Goal: Task Accomplishment & Management: Use online tool/utility

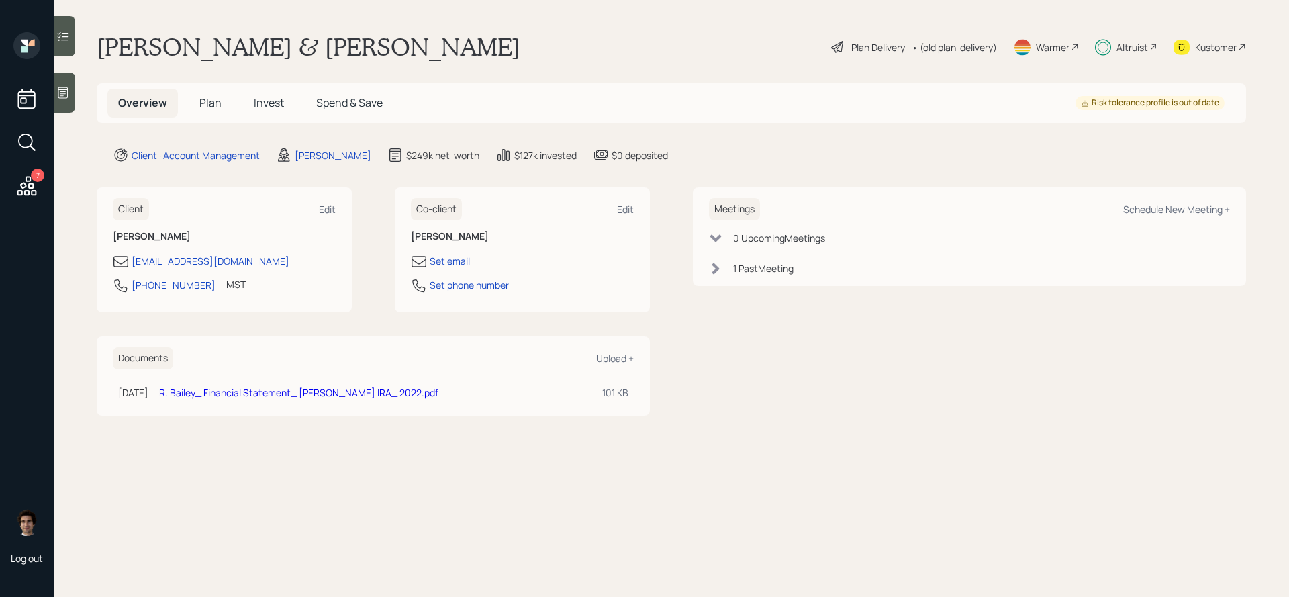
click at [271, 107] on span "Invest" at bounding box center [269, 102] width 30 height 15
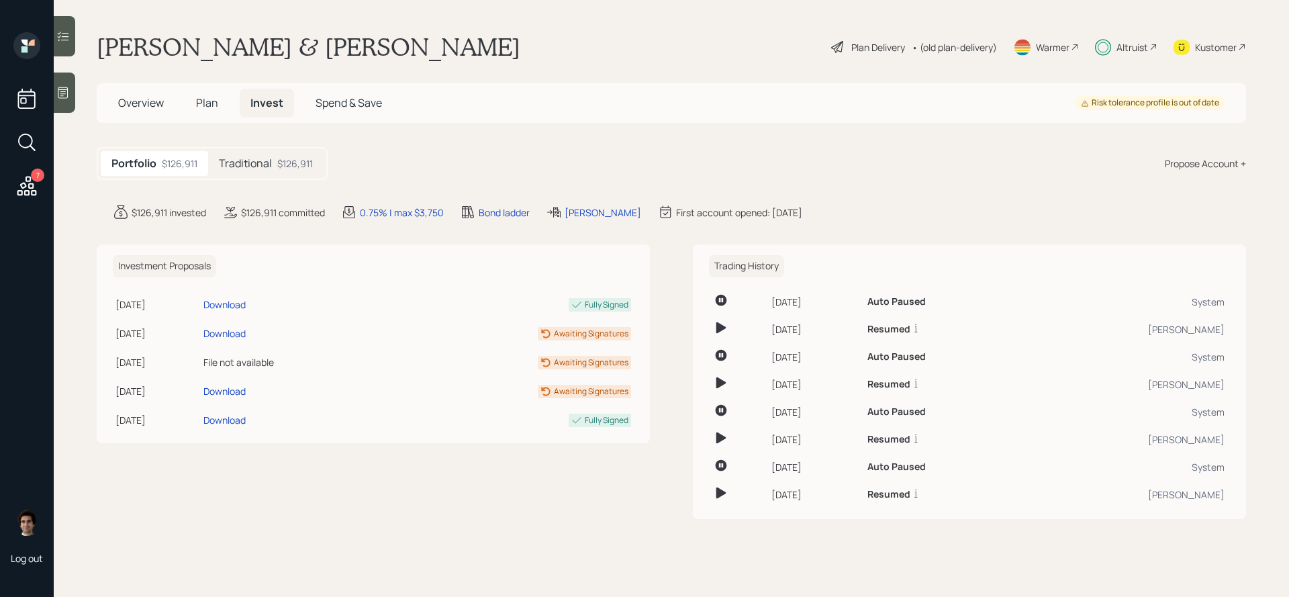
click at [314, 171] on div "Traditional $126,911" at bounding box center [265, 163] width 115 height 25
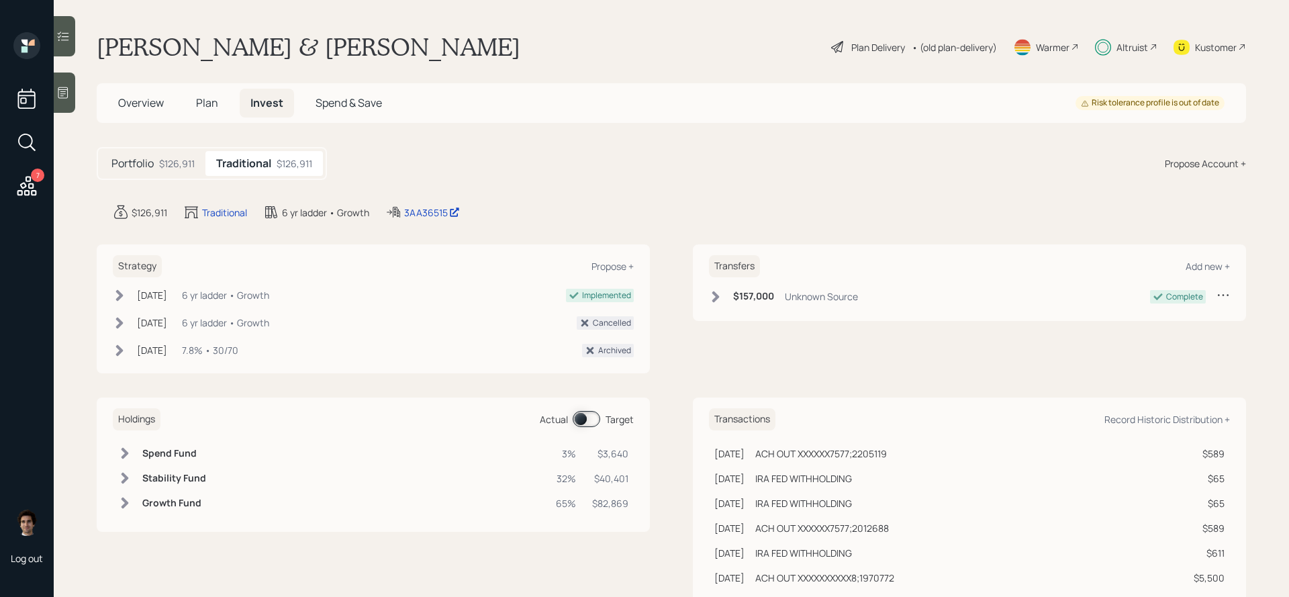
click at [581, 420] on span at bounding box center [587, 419] width 28 height 16
click at [40, 179] on div "7" at bounding box center [37, 175] width 13 height 13
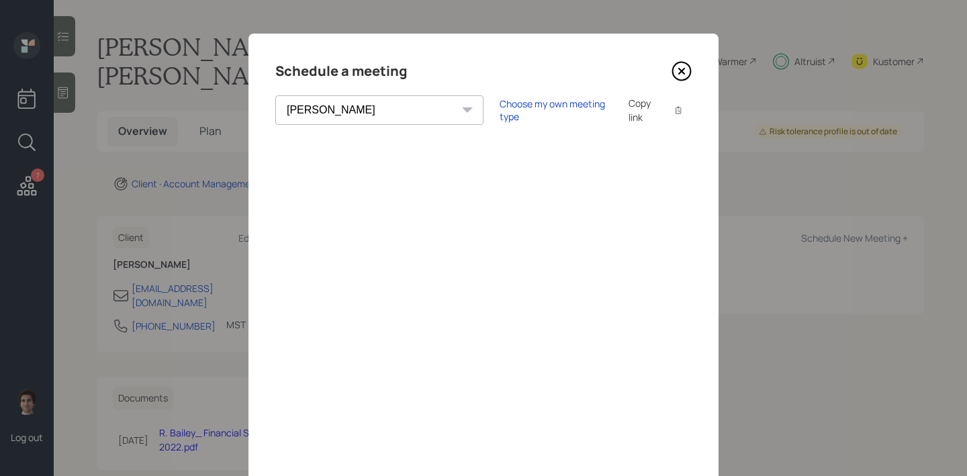
select select "59554aeb-d739-4552-90b9-0d27d70b4bf7"
